Goal: Information Seeking & Learning: Learn about a topic

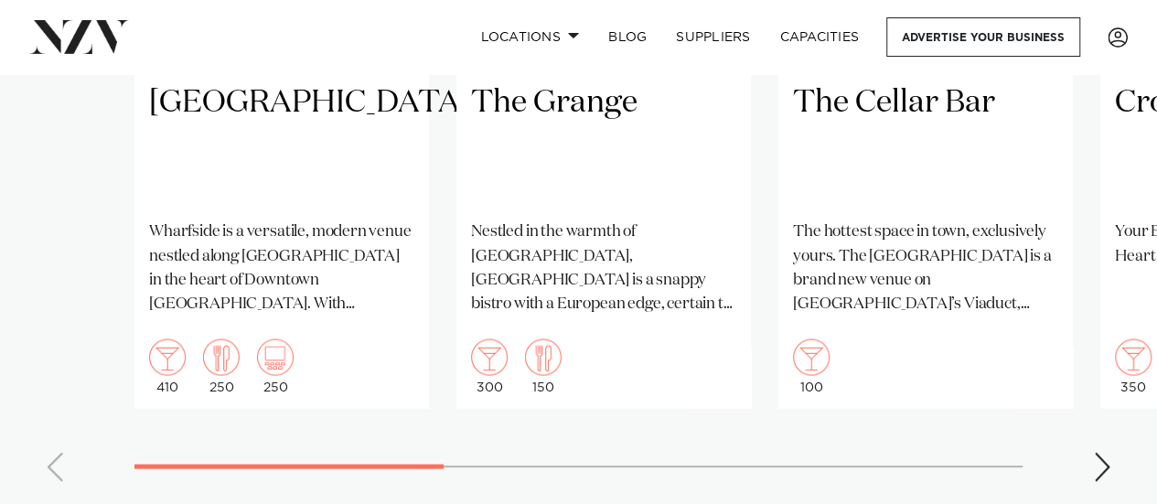
scroll to position [1646, 0]
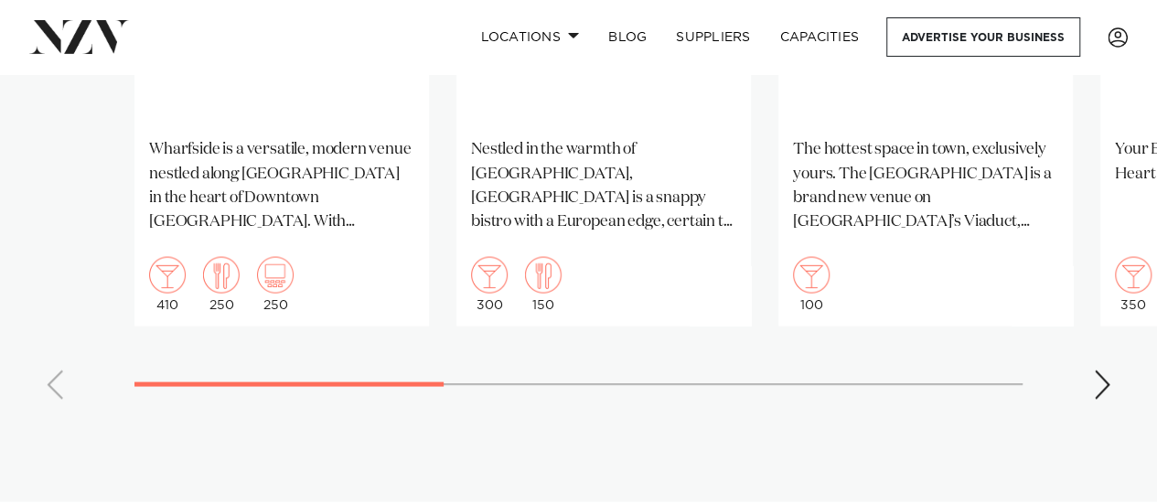
click at [1103, 391] on div "Next slide" at bounding box center [1102, 383] width 18 height 29
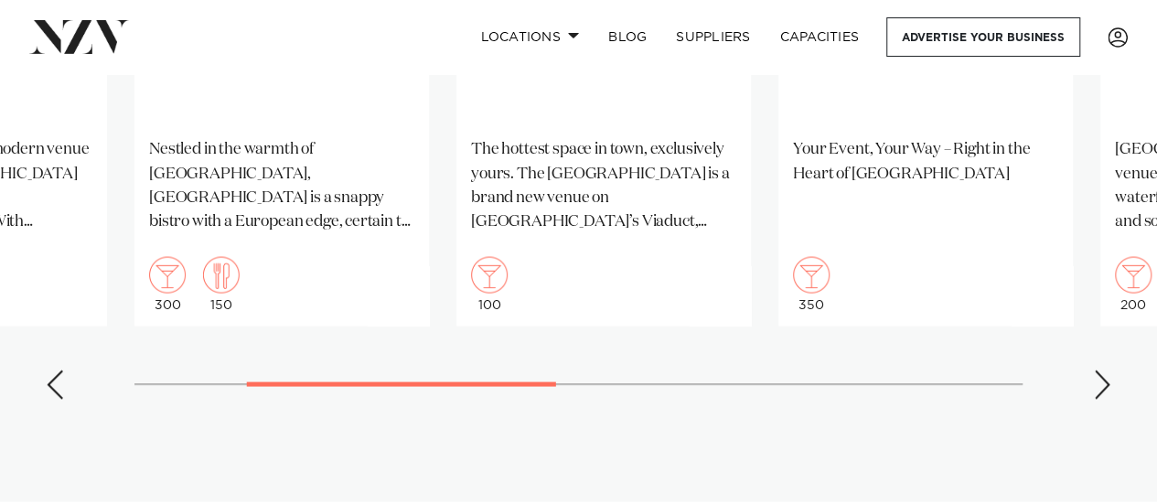
click at [1101, 395] on div "Next slide" at bounding box center [1102, 383] width 18 height 29
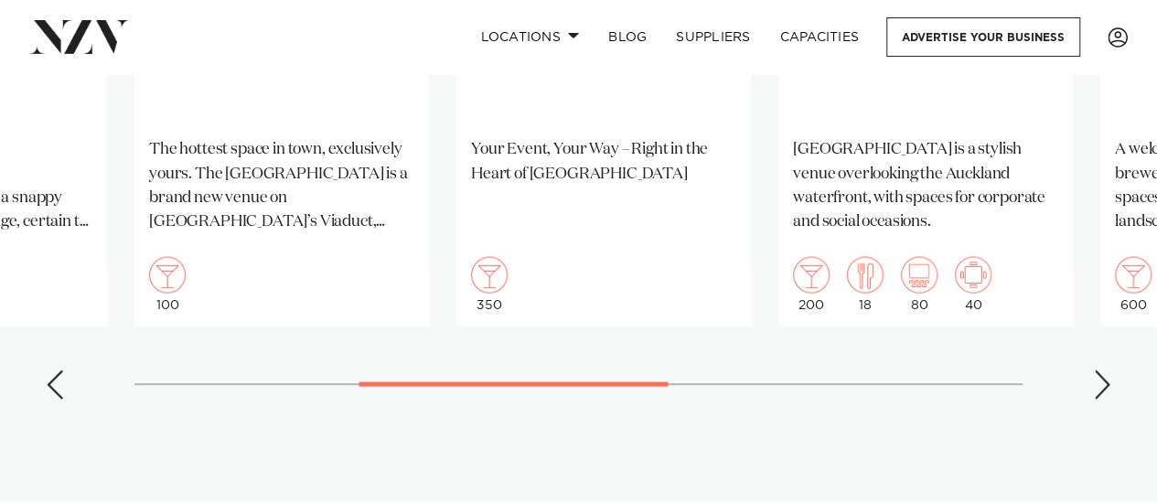
click at [1099, 393] on div "Next slide" at bounding box center [1102, 383] width 18 height 29
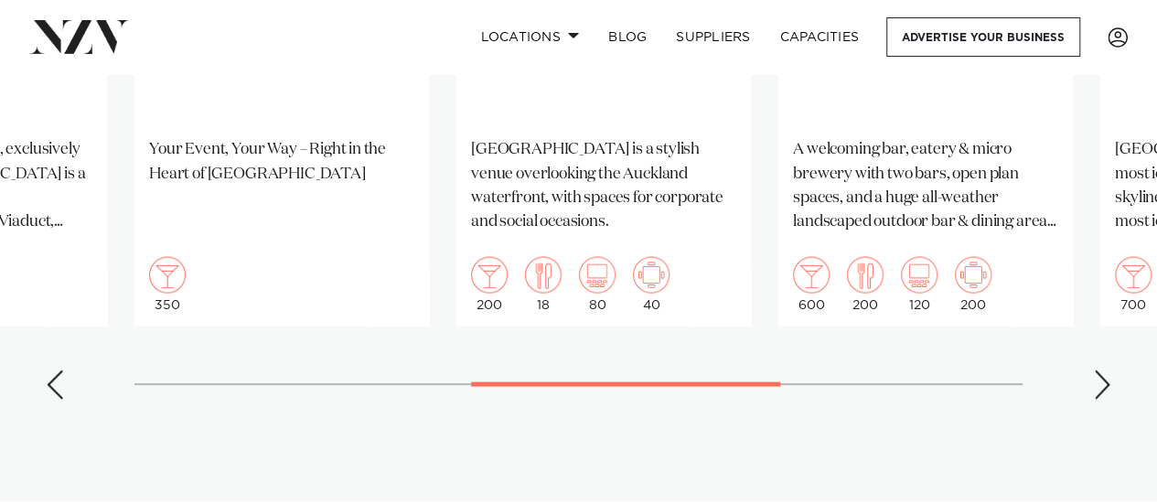
click at [1104, 391] on div "Next slide" at bounding box center [1102, 383] width 18 height 29
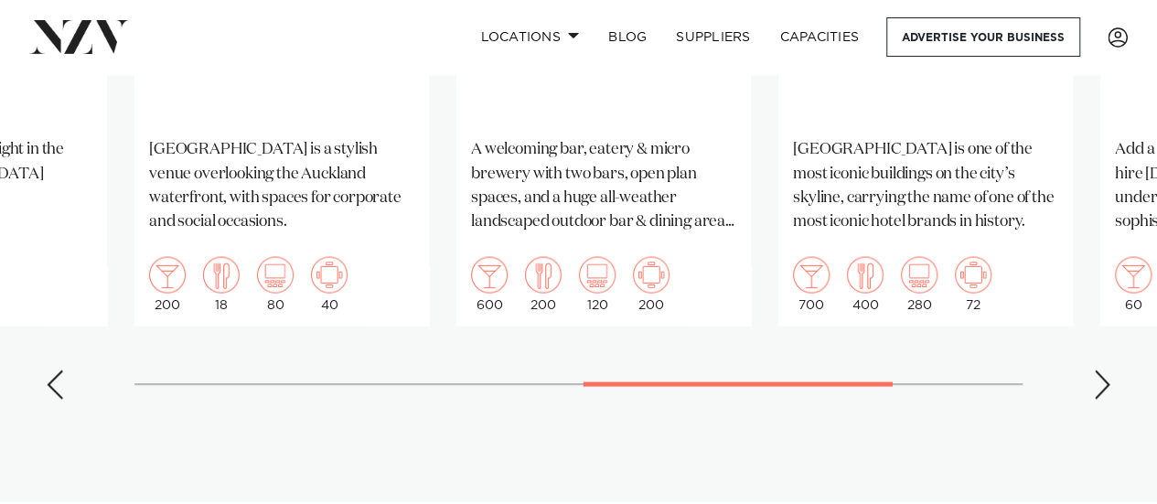
click at [1106, 391] on div "Next slide" at bounding box center [1102, 383] width 18 height 29
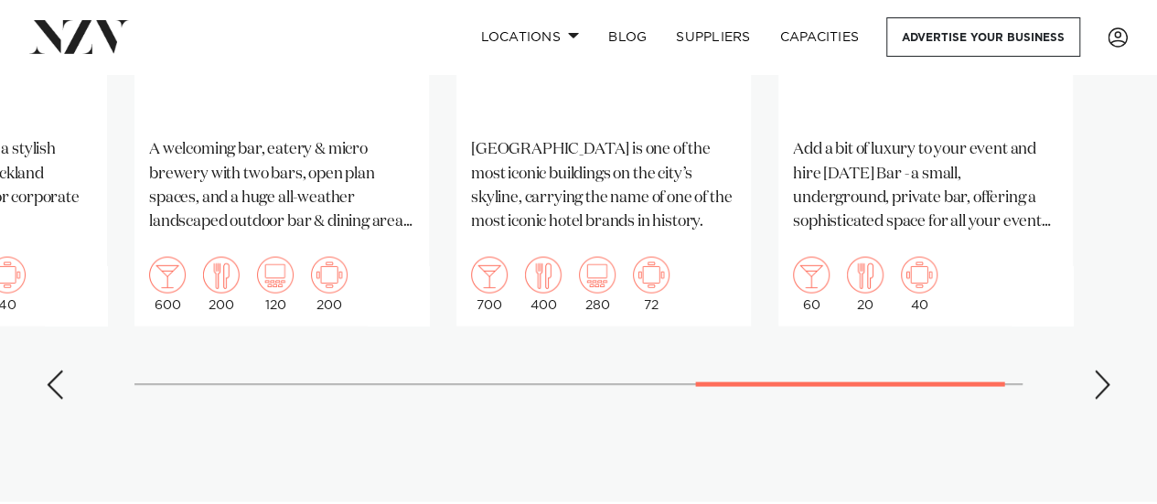
click at [1105, 387] on div "Next slide" at bounding box center [1102, 383] width 18 height 29
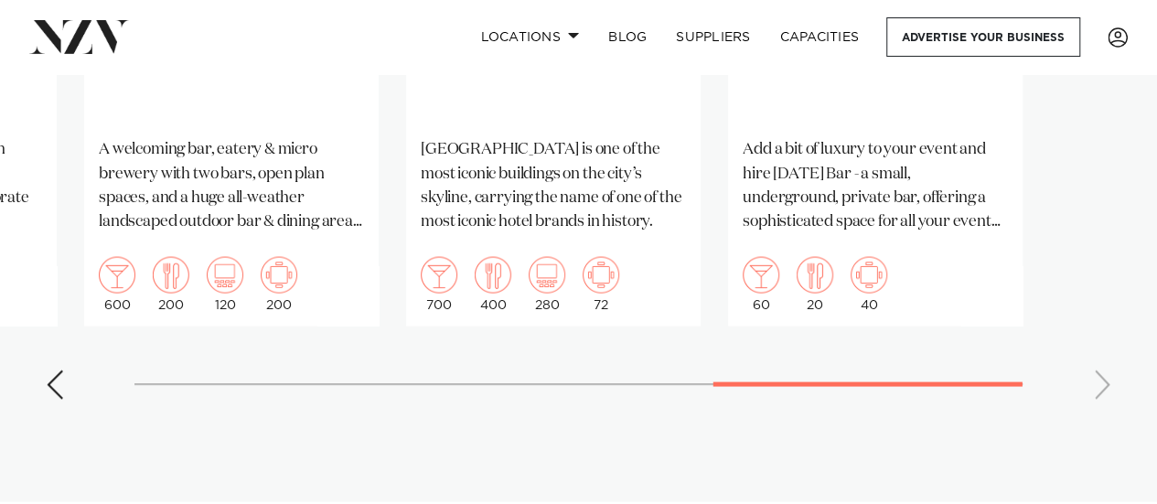
click at [56, 380] on div "Previous slide" at bounding box center [55, 383] width 18 height 29
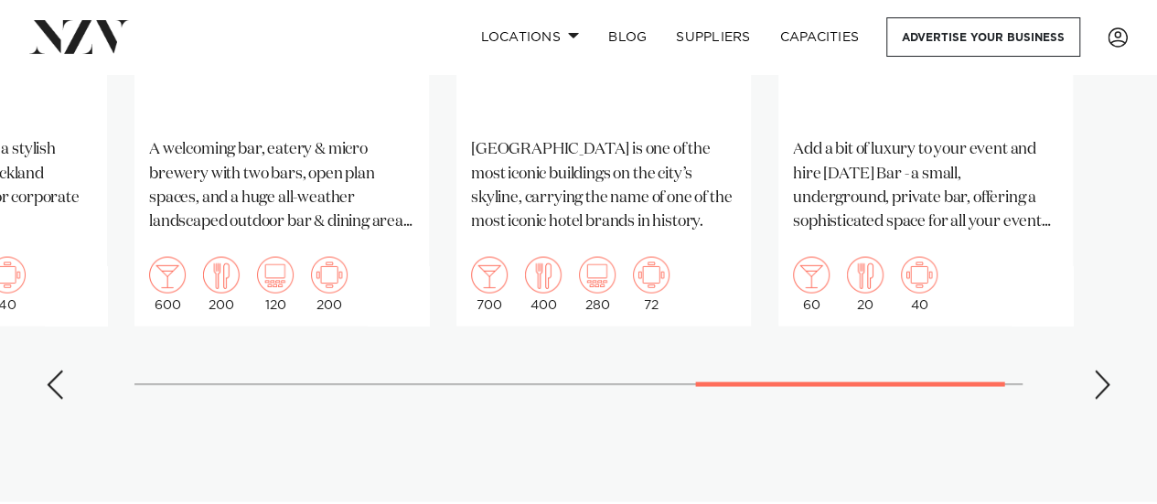
click at [57, 381] on div "Previous slide" at bounding box center [55, 383] width 18 height 29
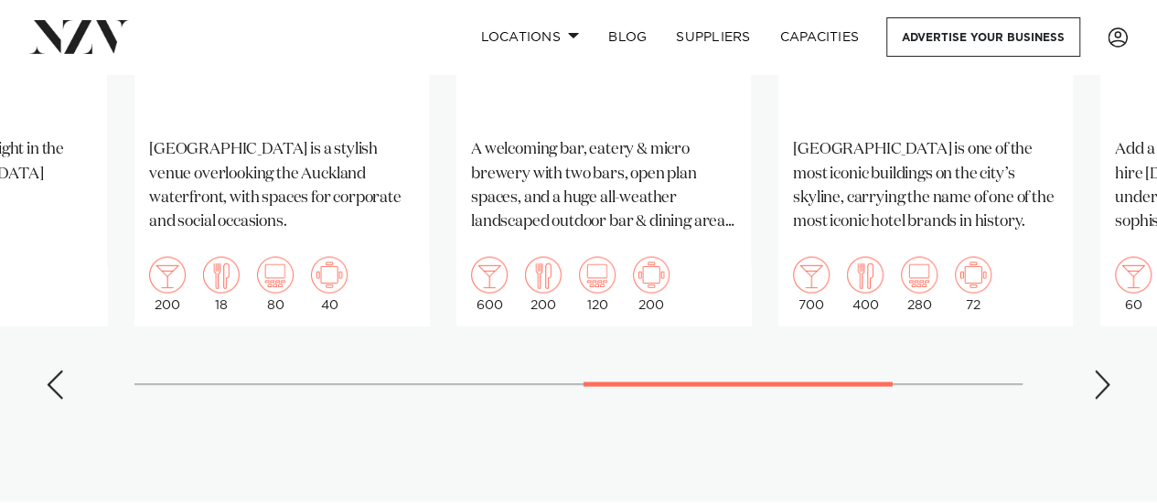
click at [57, 381] on div "Previous slide" at bounding box center [55, 383] width 18 height 29
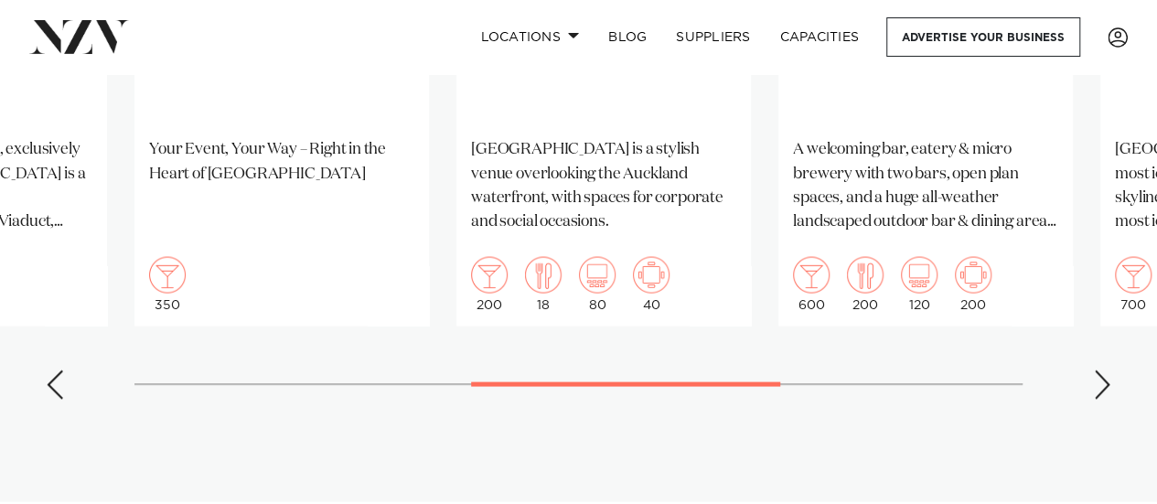
click at [57, 381] on div "Previous slide" at bounding box center [55, 383] width 18 height 29
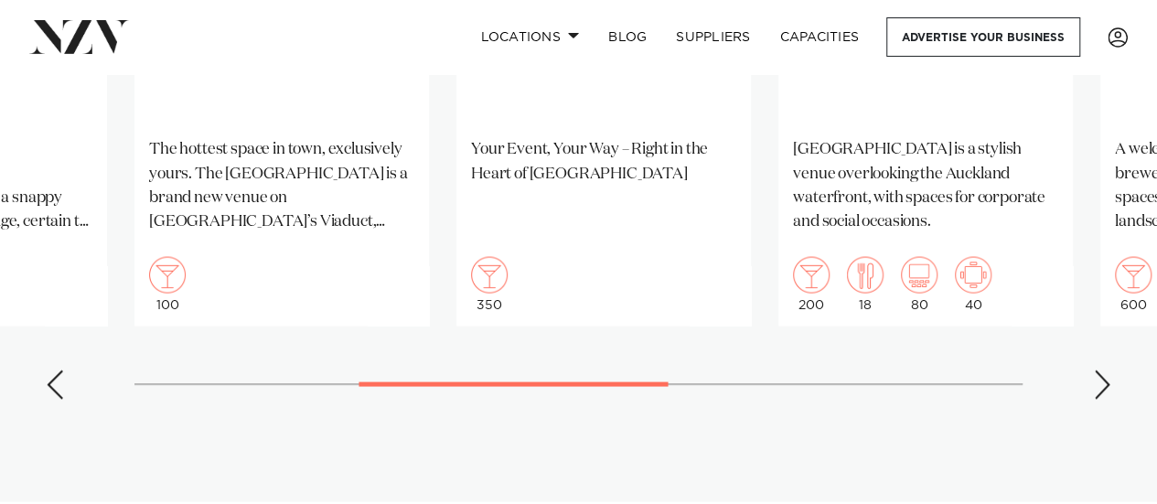
click at [57, 379] on div "Previous slide" at bounding box center [55, 383] width 18 height 29
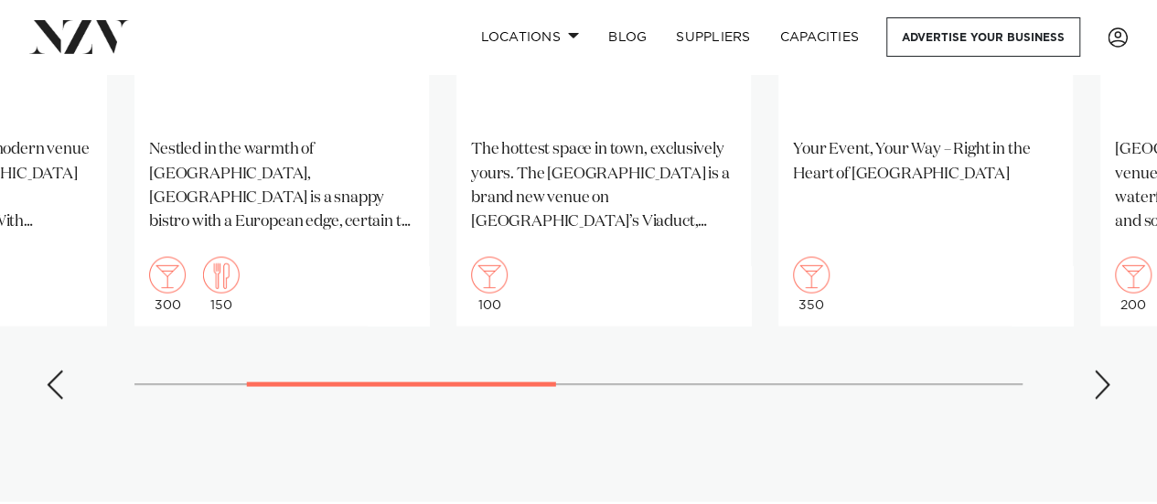
click at [57, 378] on div "Previous slide" at bounding box center [55, 383] width 18 height 29
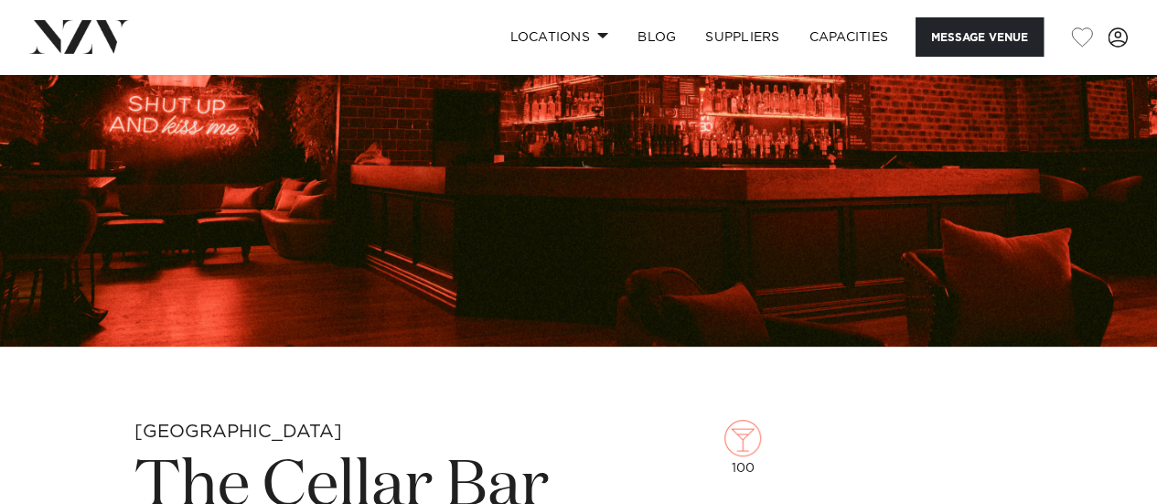
scroll to position [274, 0]
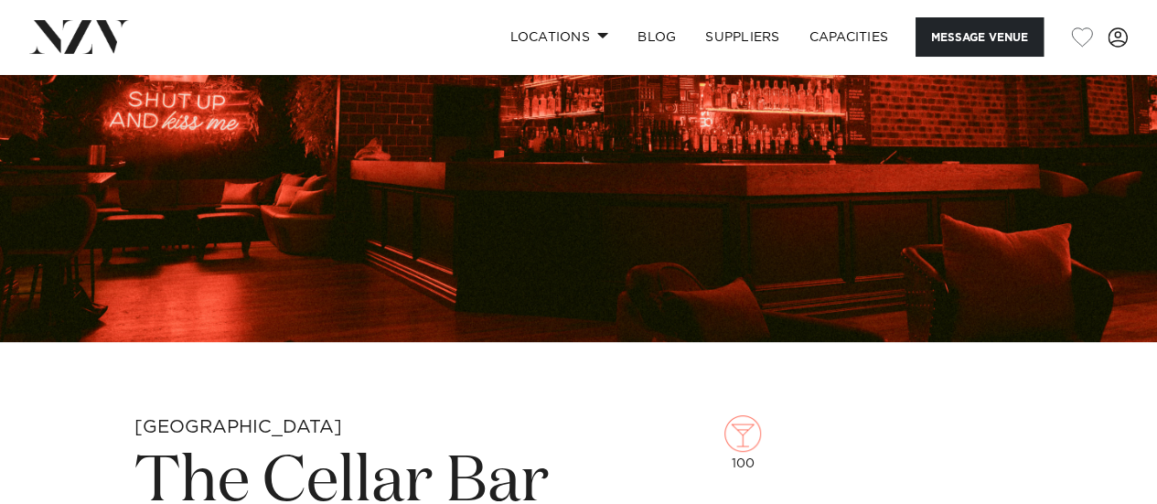
click at [629, 238] on img at bounding box center [578, 71] width 1157 height 542
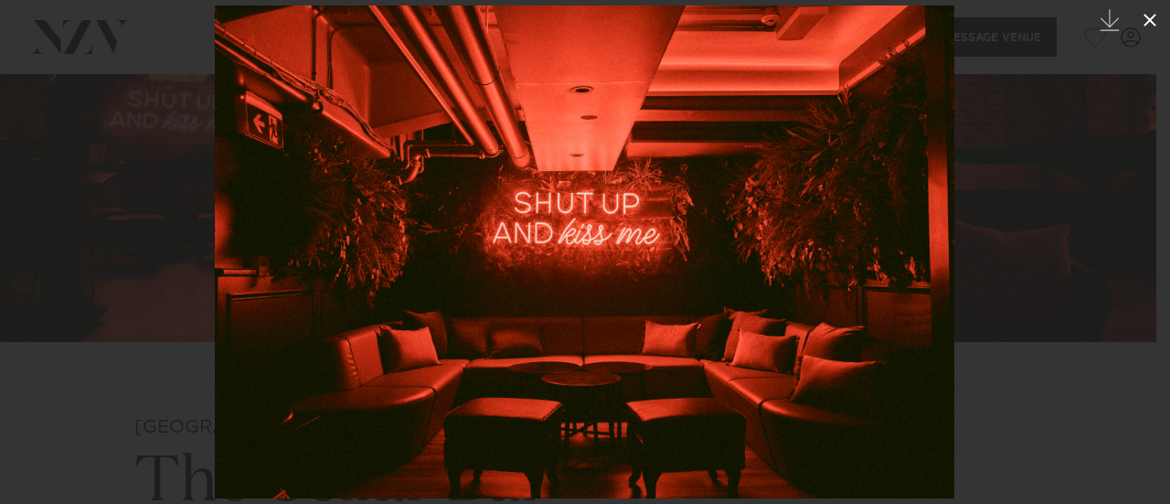
click at [1152, 19] on icon at bounding box center [1150, 20] width 22 height 22
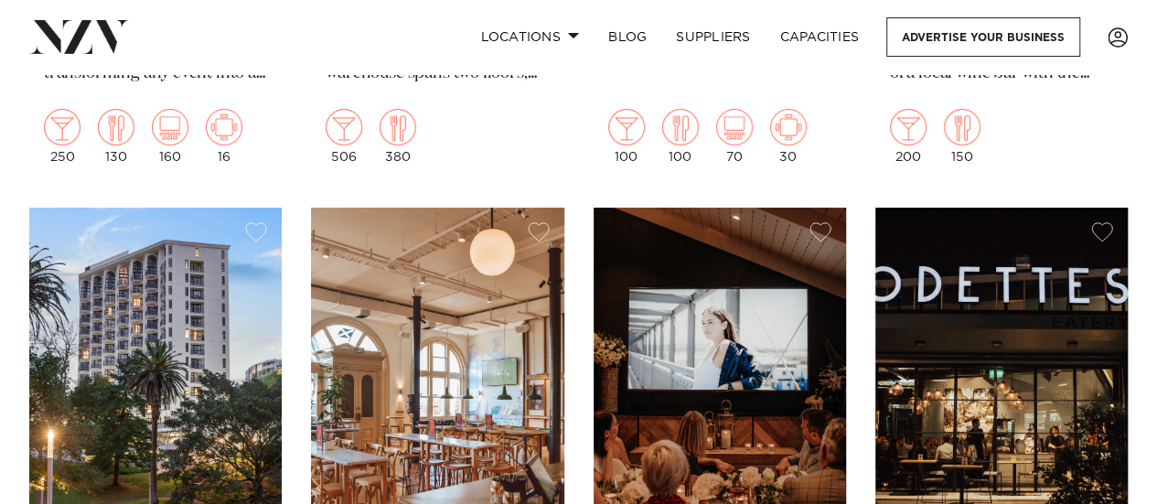
scroll to position [7122, 0]
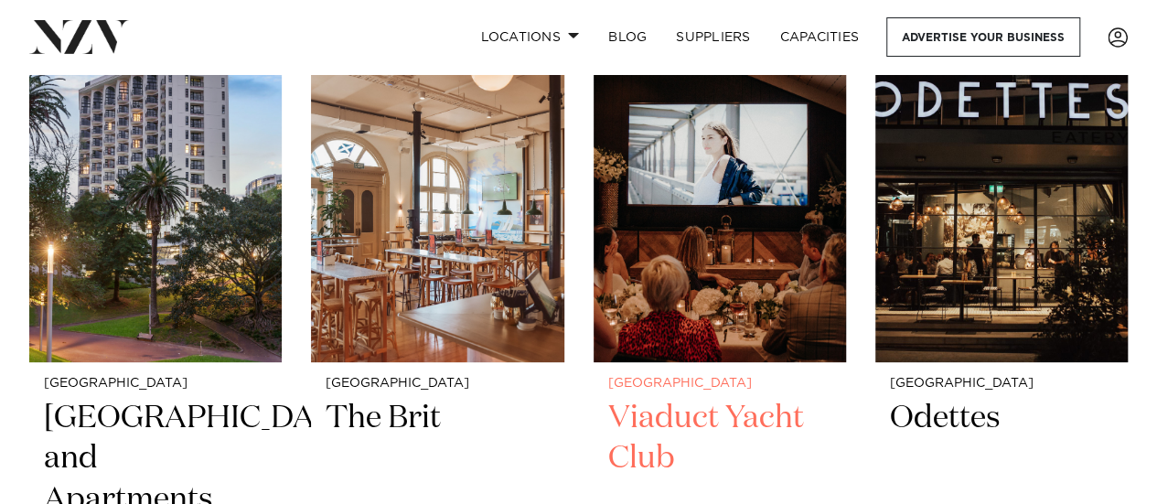
click at [715, 275] on img at bounding box center [719, 192] width 252 height 339
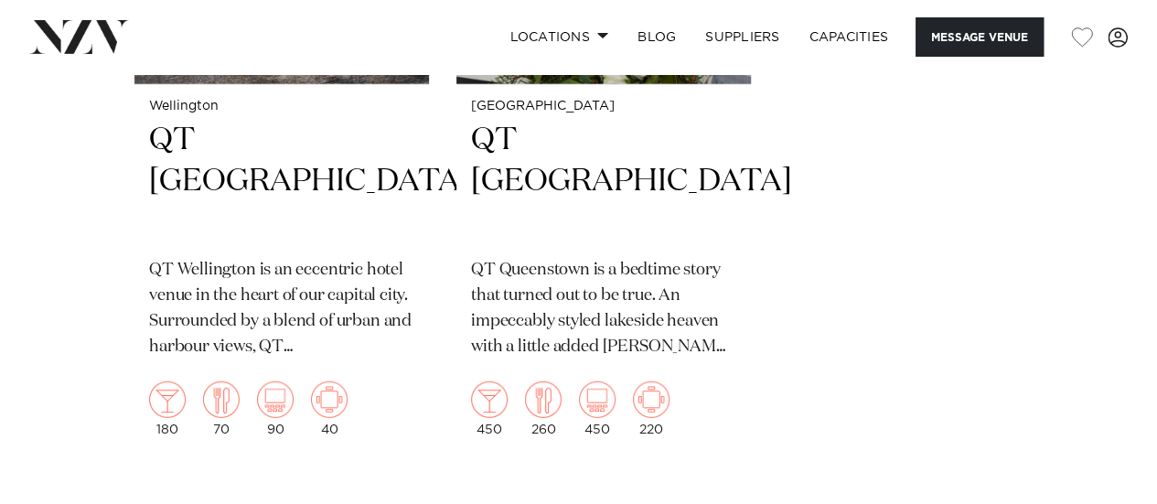
scroll to position [5760, 0]
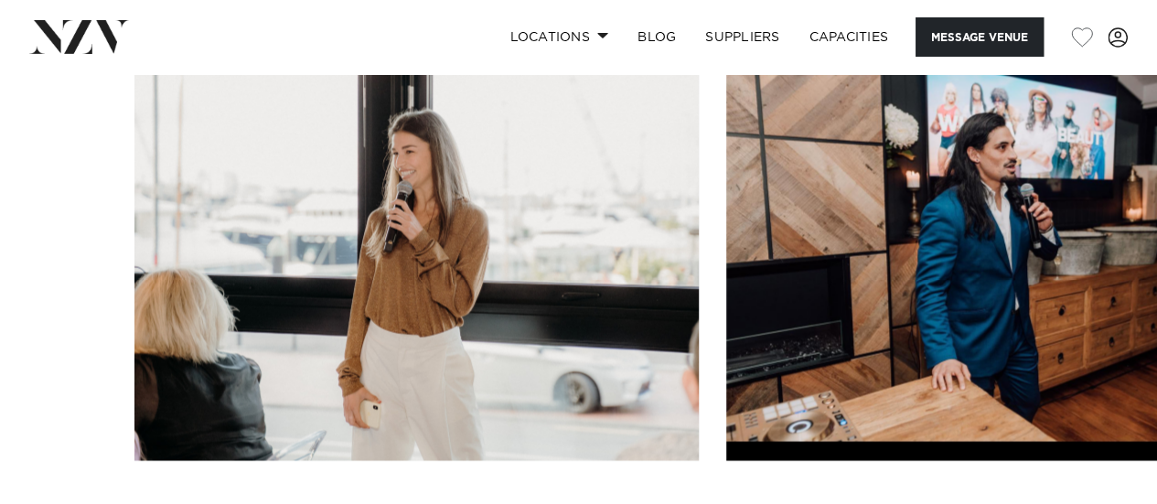
scroll to position [1829, 0]
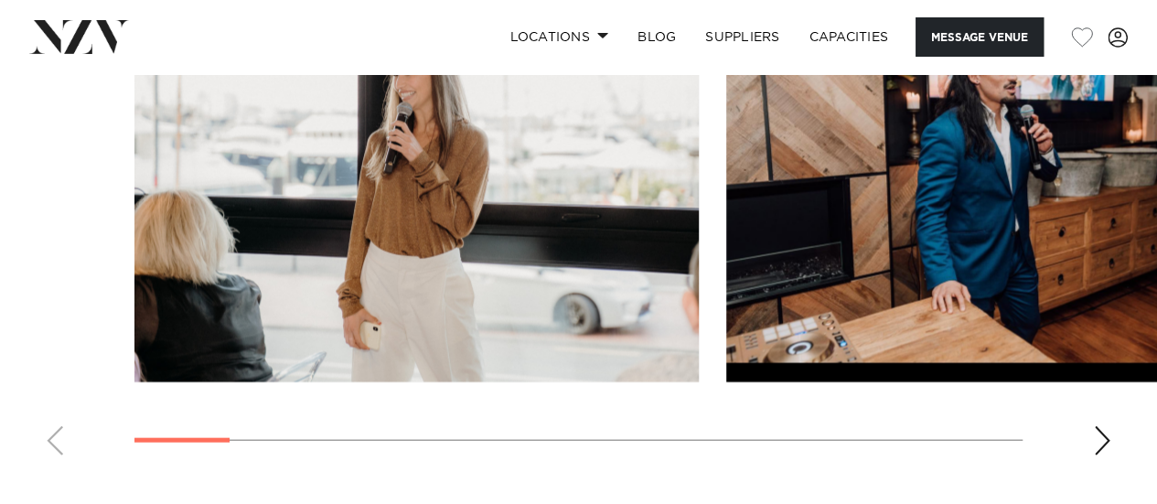
click at [1112, 438] on swiper-container at bounding box center [578, 219] width 1157 height 502
click at [1108, 438] on div "Next slide" at bounding box center [1102, 440] width 18 height 29
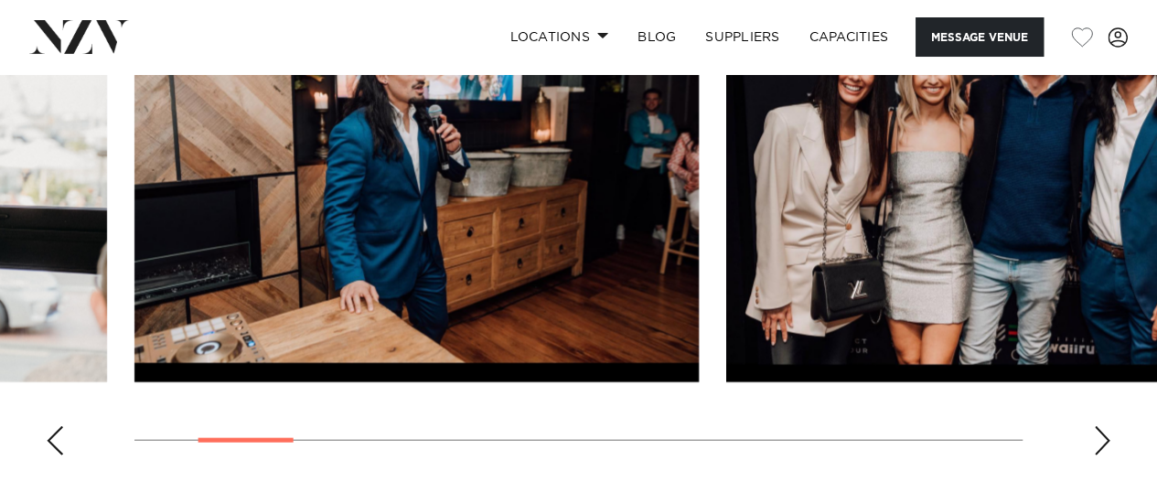
click at [1103, 438] on div "Next slide" at bounding box center [1102, 440] width 18 height 29
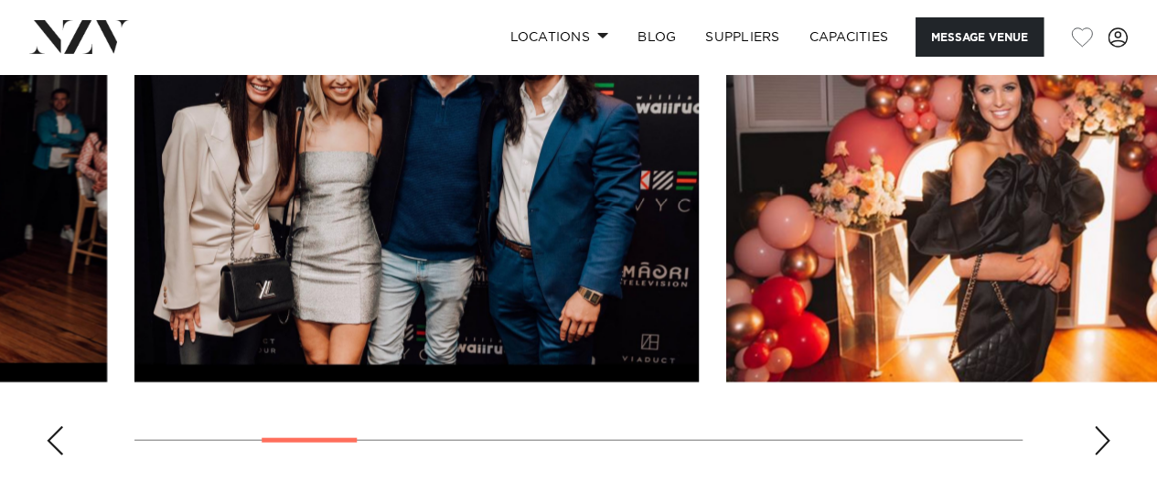
click at [1093, 441] on div "Next slide" at bounding box center [1102, 440] width 18 height 29
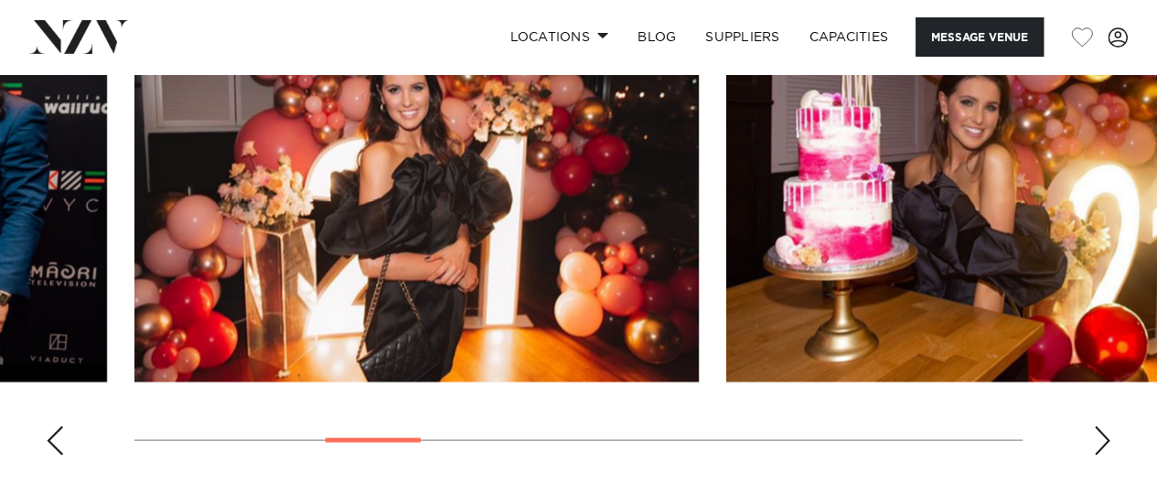
click at [1097, 441] on div "Next slide" at bounding box center [1102, 440] width 18 height 29
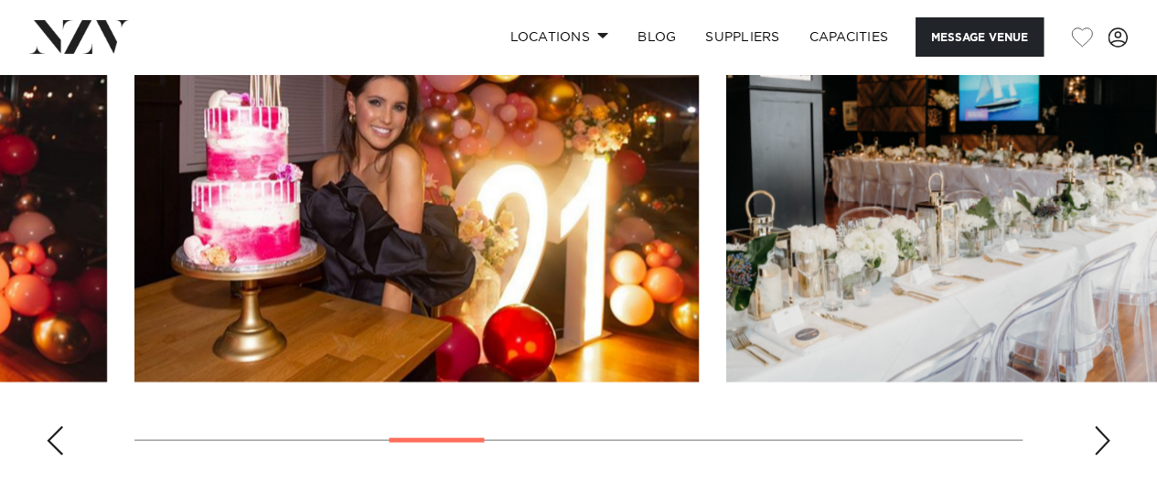
click at [1097, 441] on div "Next slide" at bounding box center [1102, 440] width 18 height 29
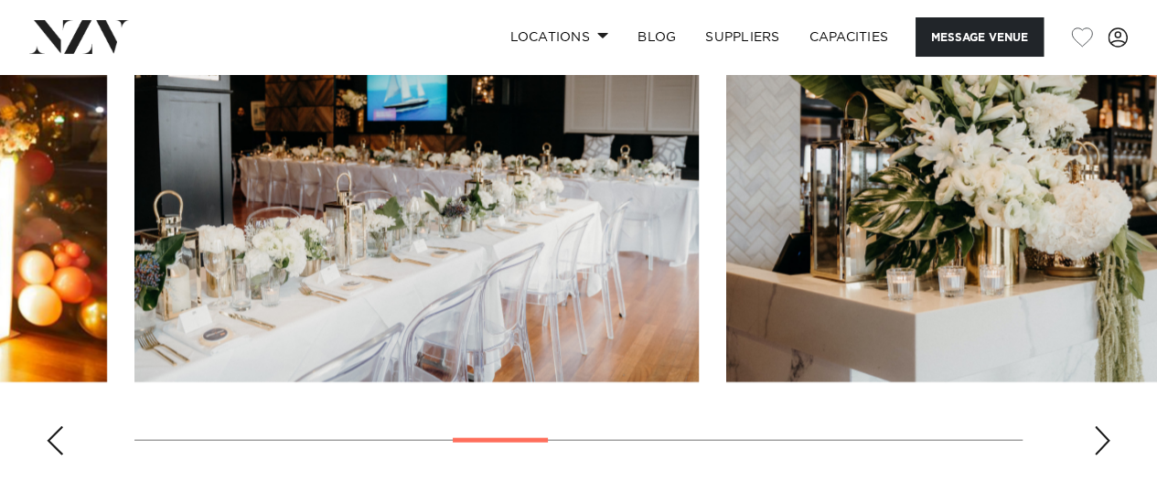
click at [1097, 441] on div "Next slide" at bounding box center [1102, 440] width 18 height 29
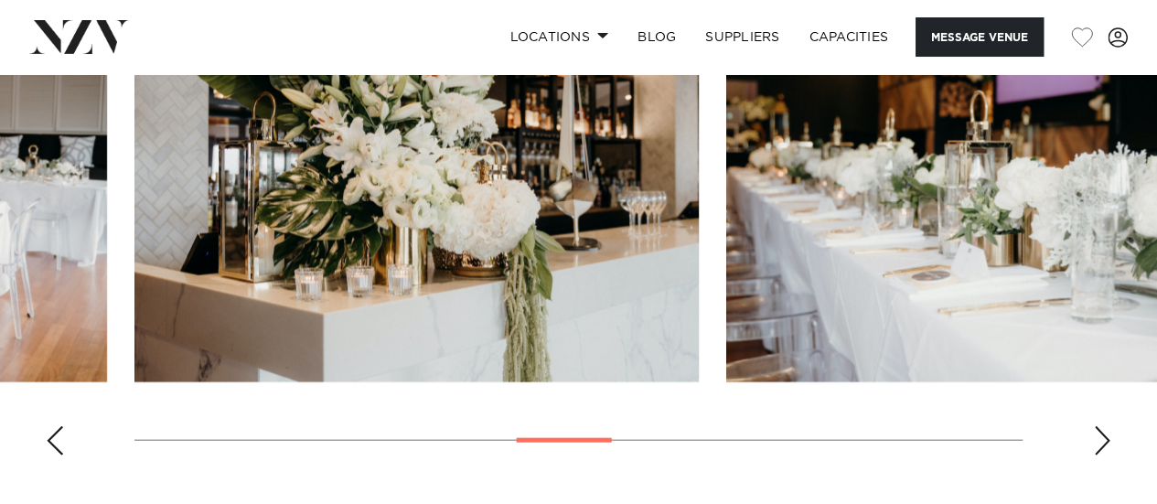
click at [1096, 440] on div "Next slide" at bounding box center [1102, 440] width 18 height 29
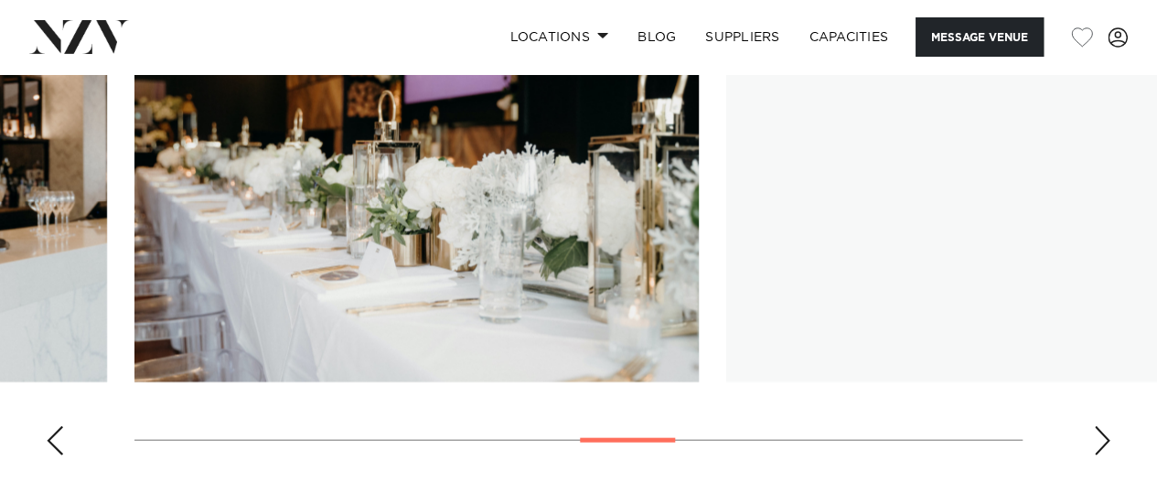
click at [1093, 436] on div "Next slide" at bounding box center [1102, 440] width 18 height 29
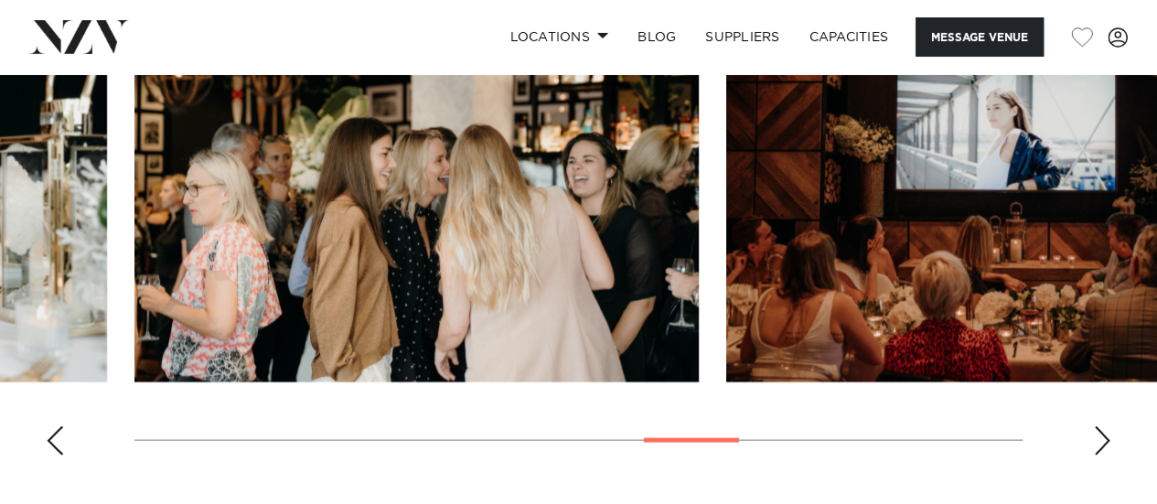
click at [1079, 427] on swiper-container at bounding box center [578, 219] width 1157 height 502
click at [1103, 448] on div "Next slide" at bounding box center [1102, 440] width 18 height 29
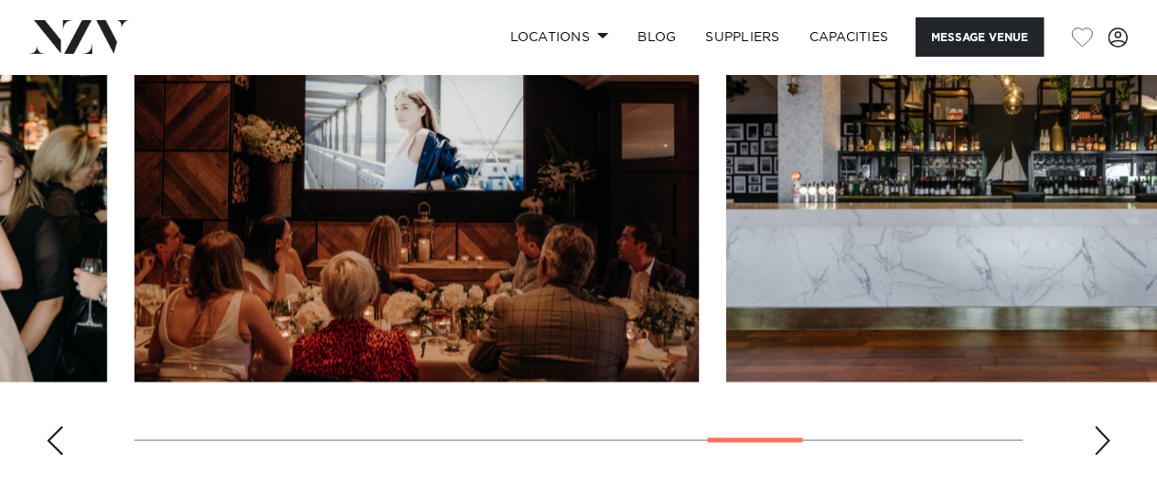
click at [1100, 445] on div "Next slide" at bounding box center [1102, 440] width 18 height 29
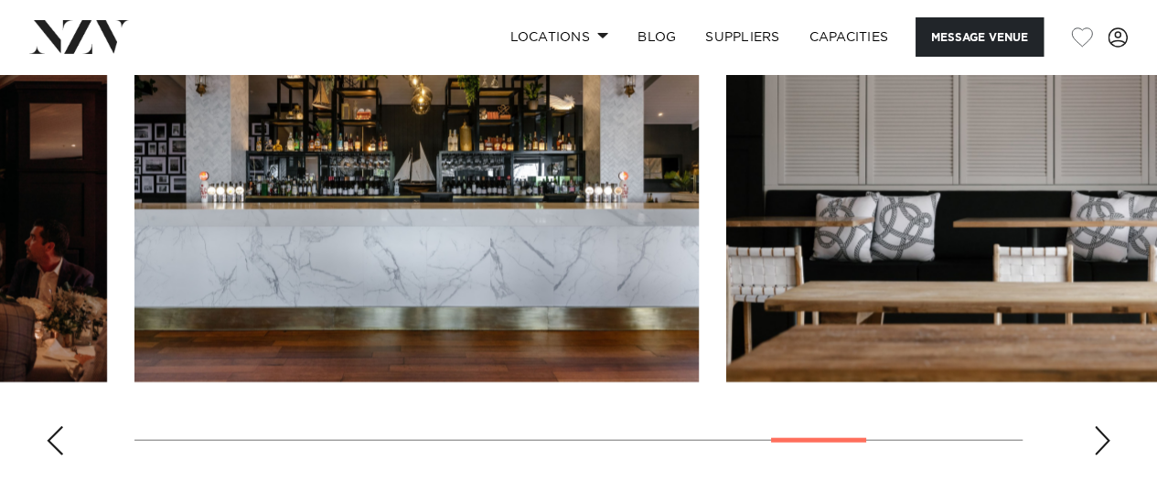
click at [1093, 439] on div "Next slide" at bounding box center [1102, 440] width 18 height 29
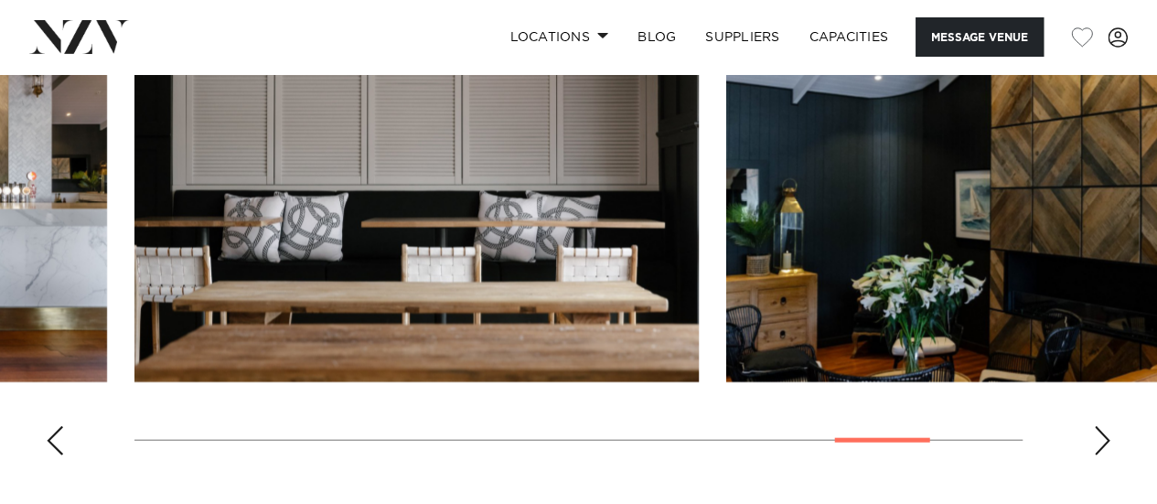
click at [1089, 436] on swiper-container at bounding box center [578, 219] width 1157 height 502
click at [1103, 445] on div "Next slide" at bounding box center [1102, 440] width 18 height 29
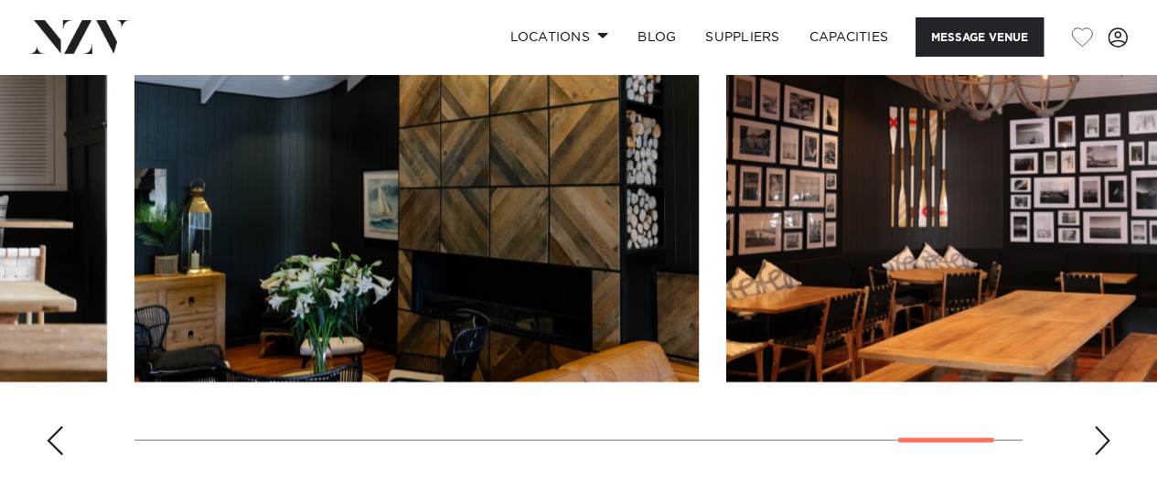
click at [1096, 442] on div "Next slide" at bounding box center [1102, 440] width 18 height 29
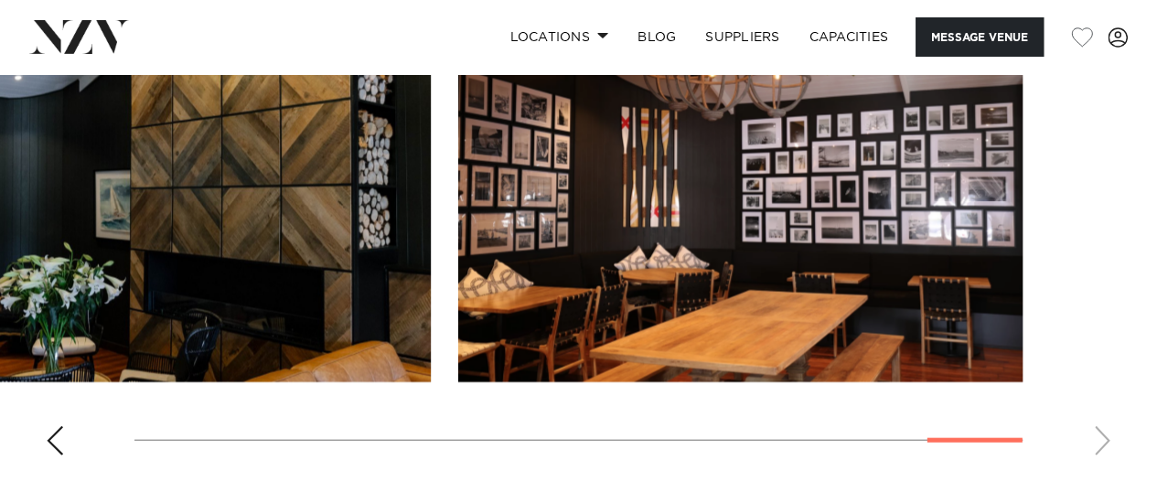
click at [1090, 436] on swiper-container at bounding box center [578, 219] width 1157 height 502
click at [1084, 432] on swiper-container at bounding box center [578, 219] width 1157 height 502
click at [1101, 443] on swiper-container at bounding box center [578, 219] width 1157 height 502
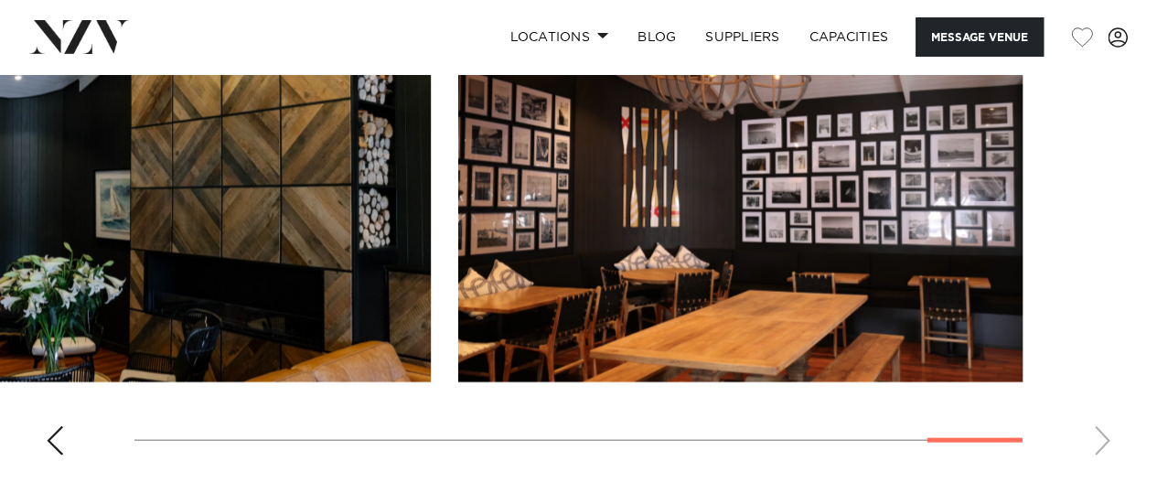
click at [1101, 443] on swiper-container at bounding box center [578, 219] width 1157 height 502
